Goal: Find contact information: Find contact information

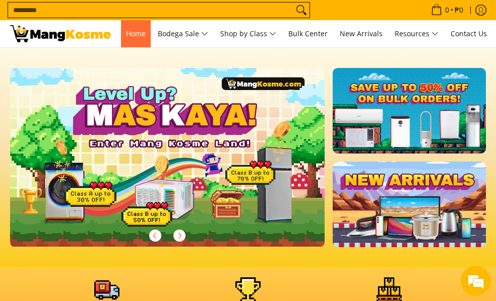
click at [138, 31] on span "Home" at bounding box center [136, 34] width 20 height 10
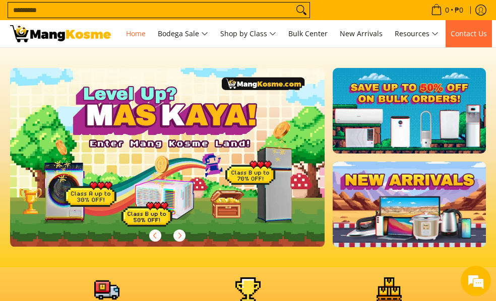
click at [475, 28] on link "Contact Us" at bounding box center [468, 33] width 46 height 27
